Goal: Navigation & Orientation: Find specific page/section

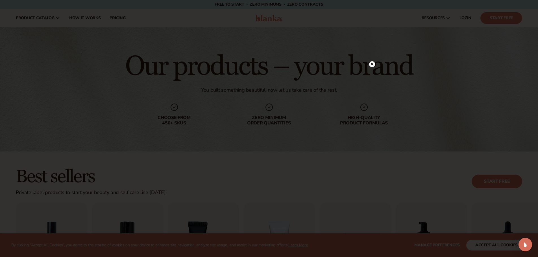
click at [372, 63] on circle at bounding box center [372, 64] width 6 height 6
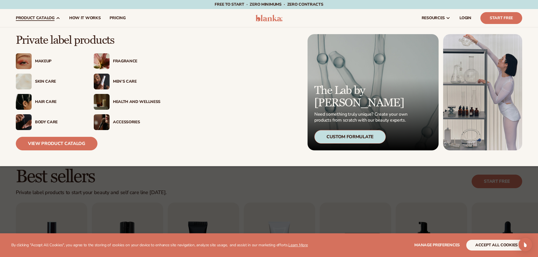
click at [39, 100] on div "Hair Care" at bounding box center [58, 102] width 47 height 5
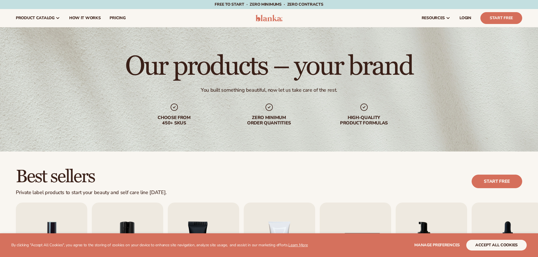
click at [511, 122] on div "Our products – your brand You built something beautiful, now let us take care o…" at bounding box center [269, 89] width 538 height 124
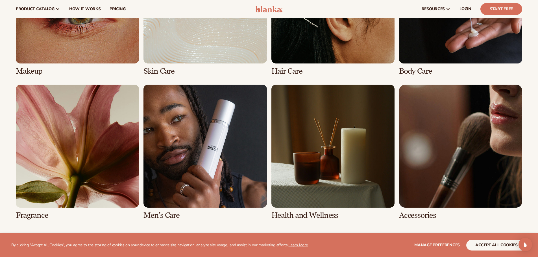
scroll to position [396, 0]
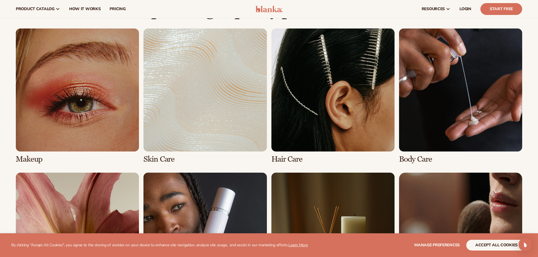
click at [318, 117] on link "3 / 8" at bounding box center [332, 96] width 123 height 135
click at [284, 159] on link "3 / 8" at bounding box center [332, 96] width 123 height 135
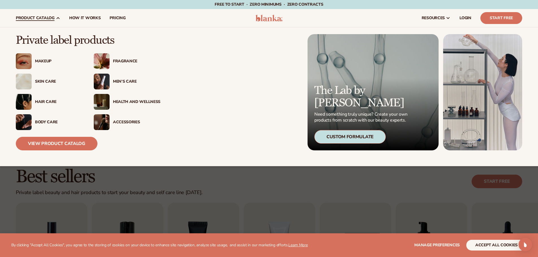
click at [28, 101] on img at bounding box center [24, 102] width 16 height 16
